Goal: Task Accomplishment & Management: Manage account settings

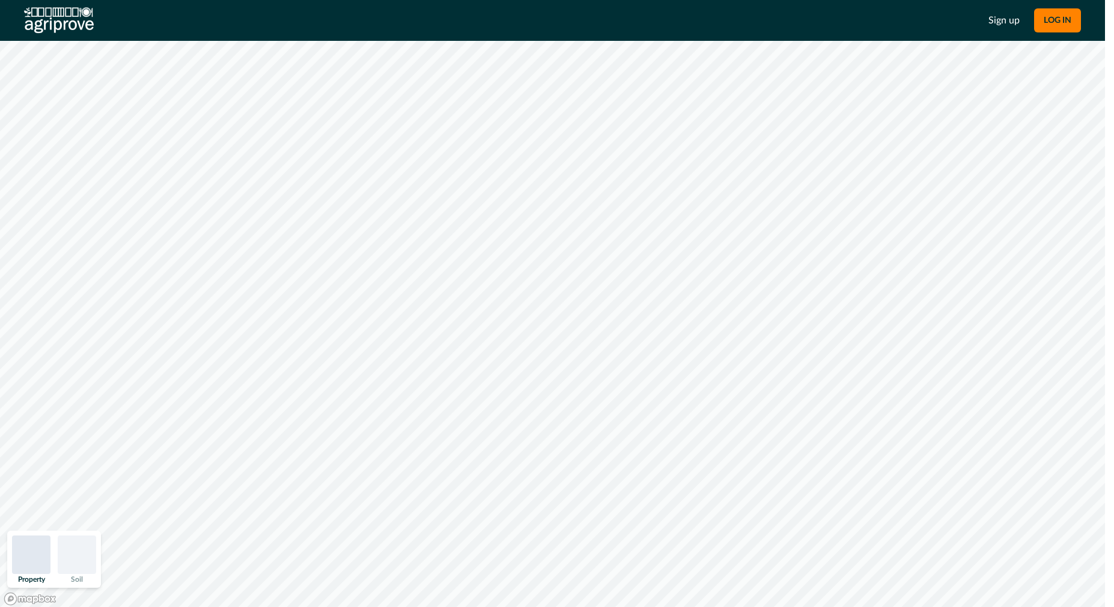
click at [1000, 24] on div "System Error Something went wrong Unauthorized An unexpected error occurred. If…" at bounding box center [557, 303] width 1114 height 607
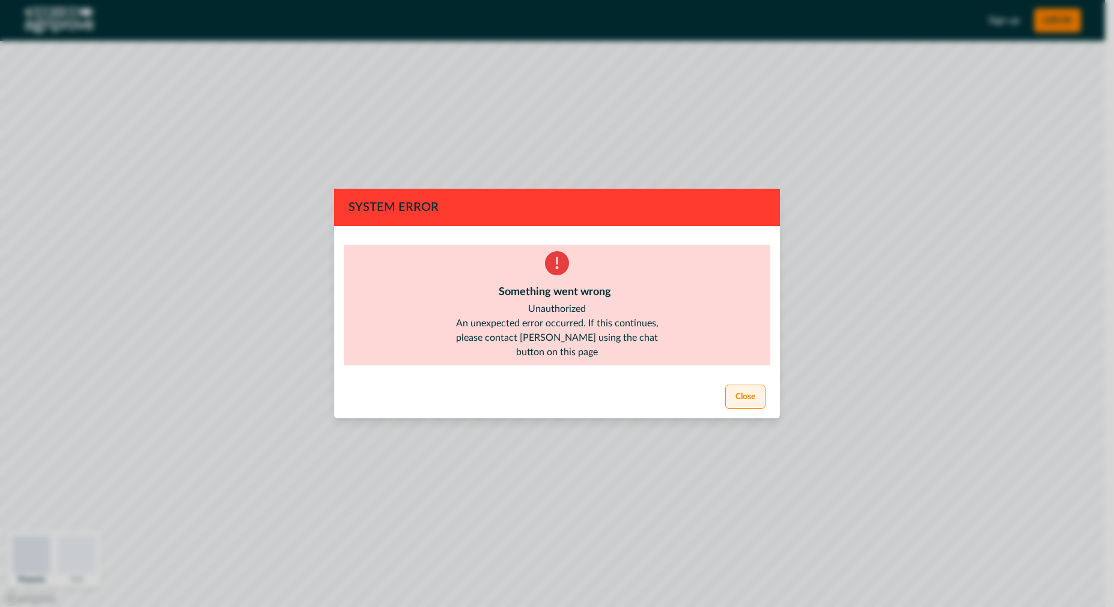
click at [744, 393] on button "Close" at bounding box center [745, 397] width 40 height 24
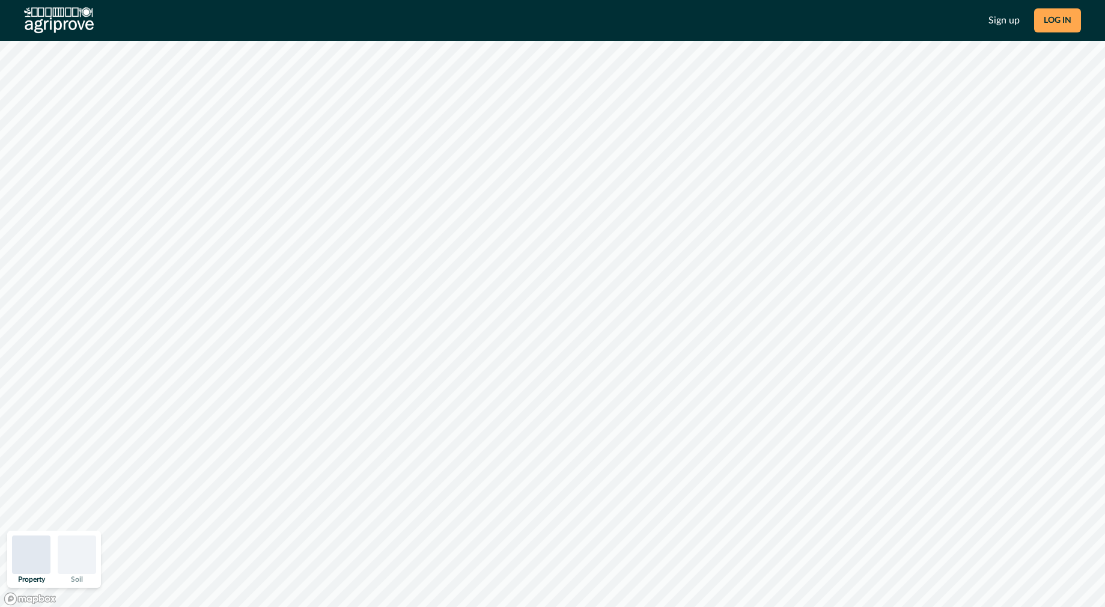
click at [1065, 25] on button "LOG IN" at bounding box center [1057, 20] width 47 height 24
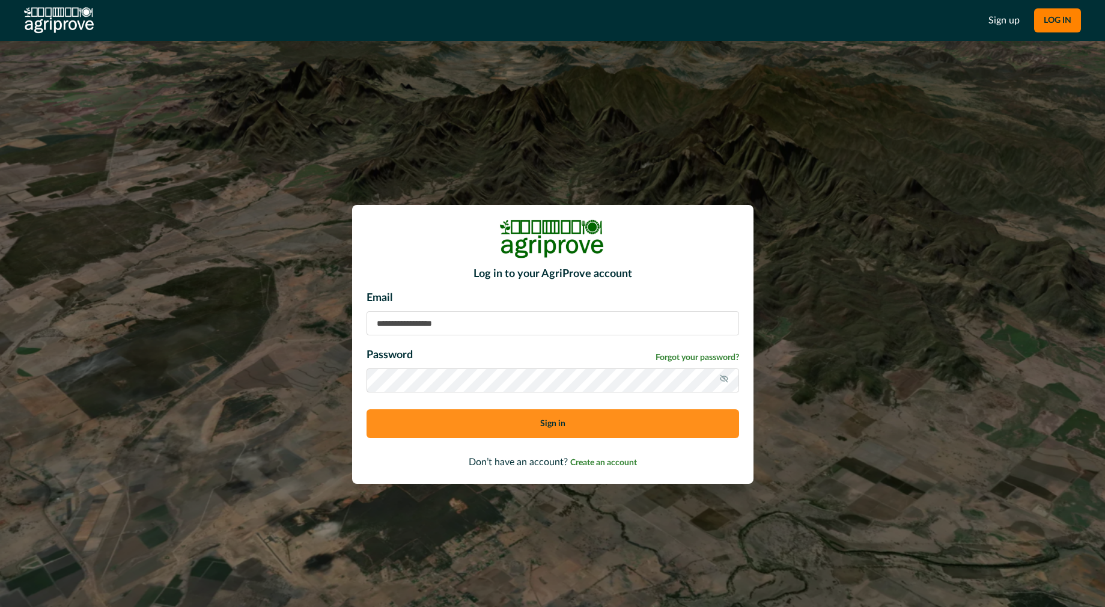
click at [466, 311] on input at bounding box center [553, 323] width 373 height 24
type input "**********"
click at [572, 359] on div "Password Forgot your password?" at bounding box center [553, 357] width 373 height 21
click at [457, 313] on input "**********" at bounding box center [553, 323] width 373 height 24
click at [425, 420] on button "Sign in" at bounding box center [553, 423] width 373 height 29
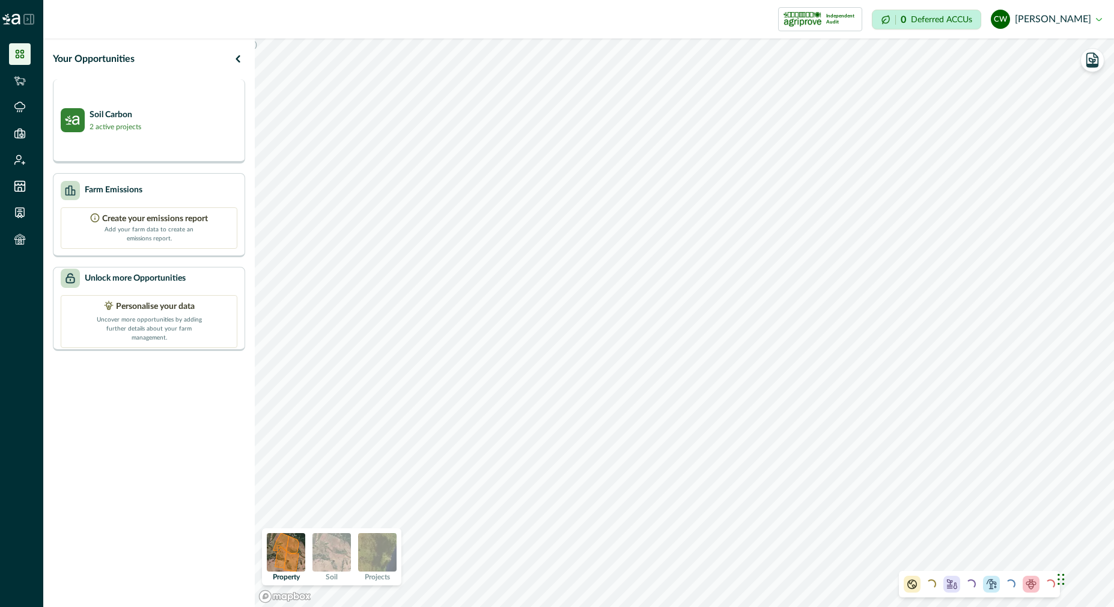
click at [179, 150] on div "Soil Carbon 2 active projects" at bounding box center [149, 121] width 192 height 84
click at [168, 105] on div "Soil Carbon 3 active projects" at bounding box center [149, 121] width 192 height 84
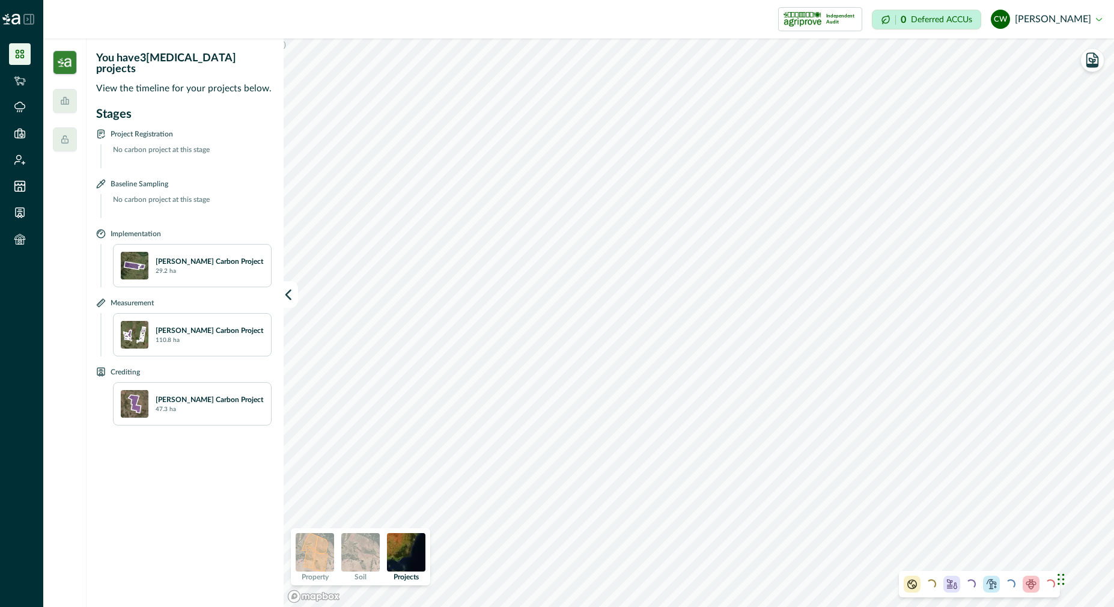
click at [189, 325] on p "Findley Carbon Project" at bounding box center [210, 330] width 108 height 11
click at [180, 398] on div "Killen Carbon Project 47.3 ha" at bounding box center [210, 404] width 108 height 20
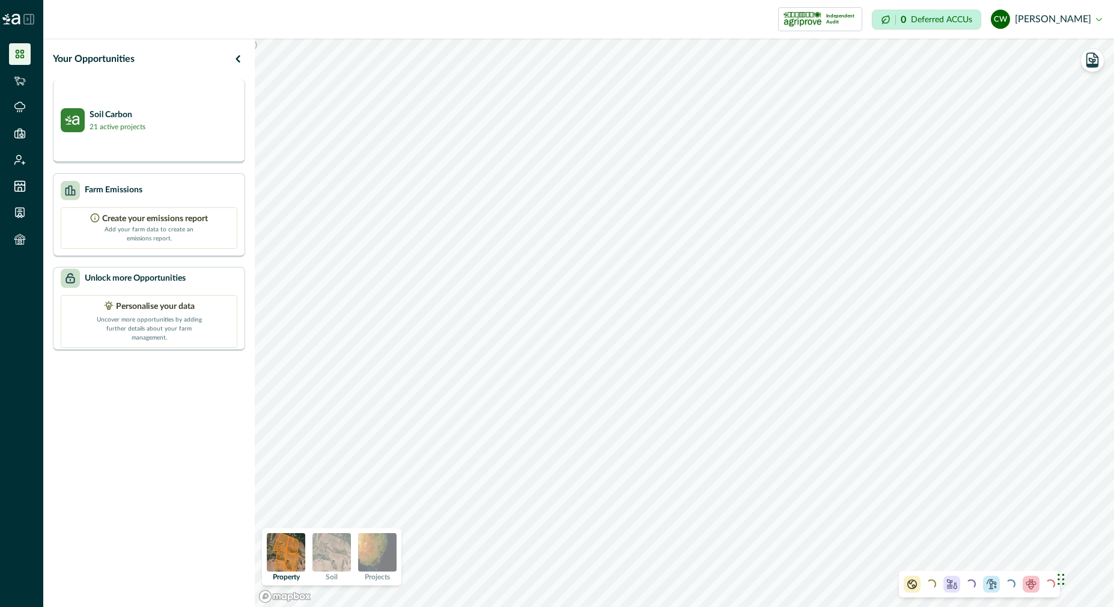
click at [168, 121] on div "Soil Carbon 21 active projects" at bounding box center [149, 120] width 177 height 24
